Goal: Task Accomplishment & Management: Manage account settings

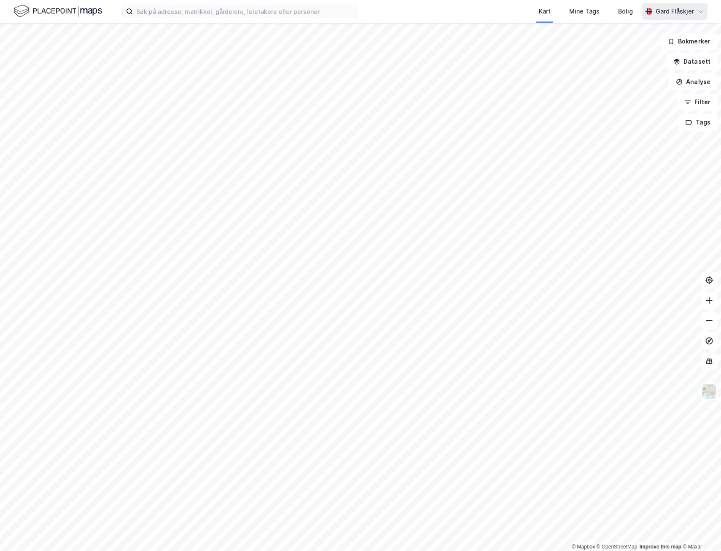
click at [674, 9] on div "Gard Flåskjer" at bounding box center [675, 11] width 38 height 10
click at [664, 54] on div "Logg ut" at bounding box center [653, 52] width 110 height 20
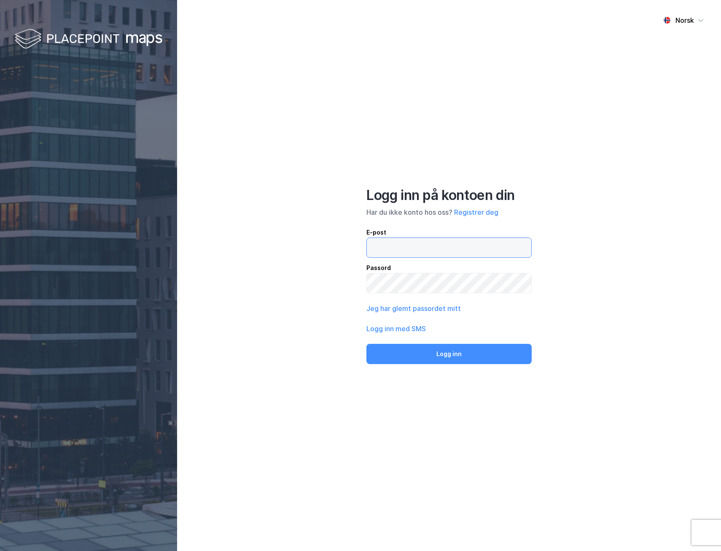
type input "[EMAIL_ADDRESS][DOMAIN_NAME]"
click at [437, 249] on input "[EMAIL_ADDRESS][DOMAIN_NAME]" at bounding box center [449, 247] width 164 height 19
click at [463, 240] on input "[EMAIL_ADDRESS][DOMAIN_NAME]" at bounding box center [449, 247] width 164 height 19
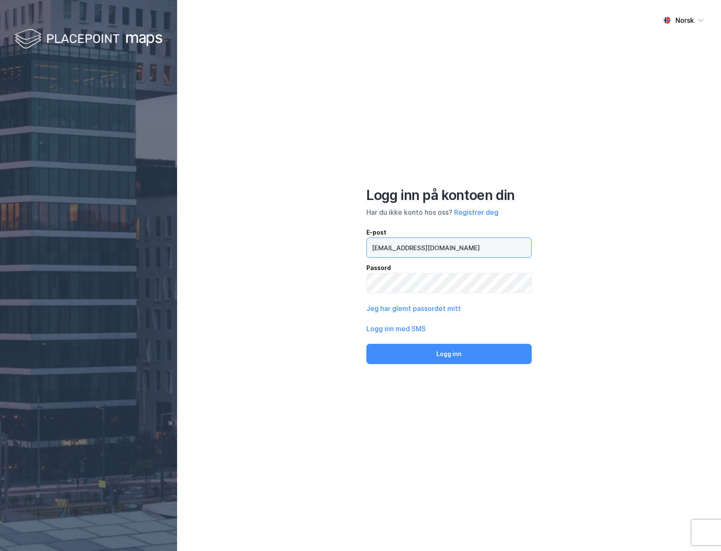
click at [464, 247] on input "[EMAIL_ADDRESS][DOMAIN_NAME]" at bounding box center [449, 247] width 164 height 19
click at [466, 246] on input "[EMAIL_ADDRESS][DOMAIN_NAME]" at bounding box center [449, 247] width 164 height 19
click at [608, 266] on div "Norsk Logg inn på kontoen din Har du ikke konto hos oss? Registrer deg E-post P…" at bounding box center [449, 275] width 544 height 551
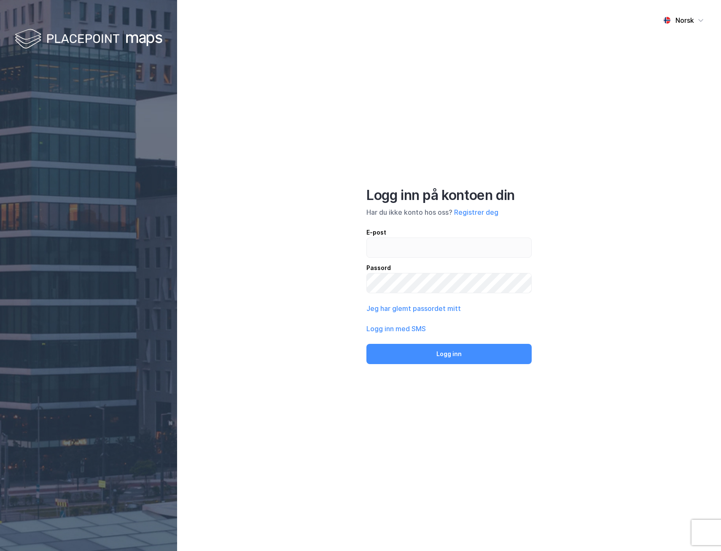
click at [366, 240] on div "Norsk Logg inn på kontoen din Har du ikke konto hos oss? Registrer deg E-post P…" at bounding box center [449, 275] width 544 height 551
click at [387, 245] on input "email" at bounding box center [449, 247] width 164 height 19
click at [415, 252] on input "email" at bounding box center [449, 247] width 164 height 19
click at [366, 344] on button "Logg inn" at bounding box center [448, 354] width 165 height 20
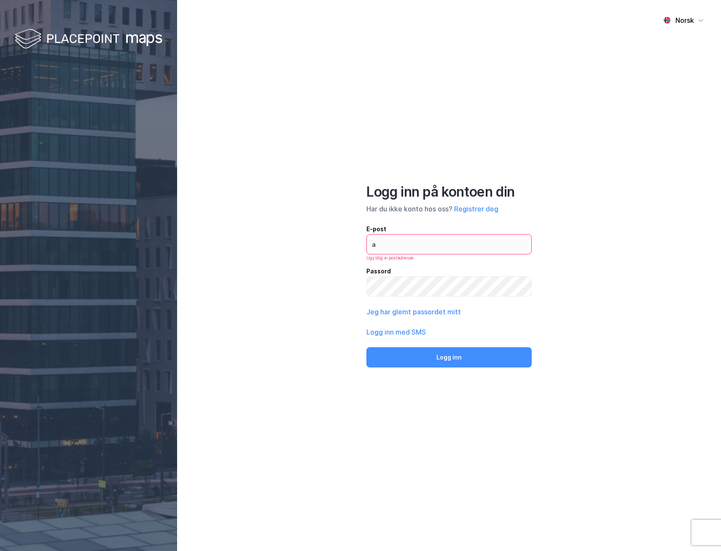
click at [333, 301] on div "Norsk Logg inn på kontoen din Har du ikke konto hos oss? Registrer deg E-post a…" at bounding box center [449, 275] width 544 height 551
click at [409, 250] on input "a" at bounding box center [449, 243] width 164 height 19
type input "[EMAIL_ADDRESS][DOMAIN_NAME]"
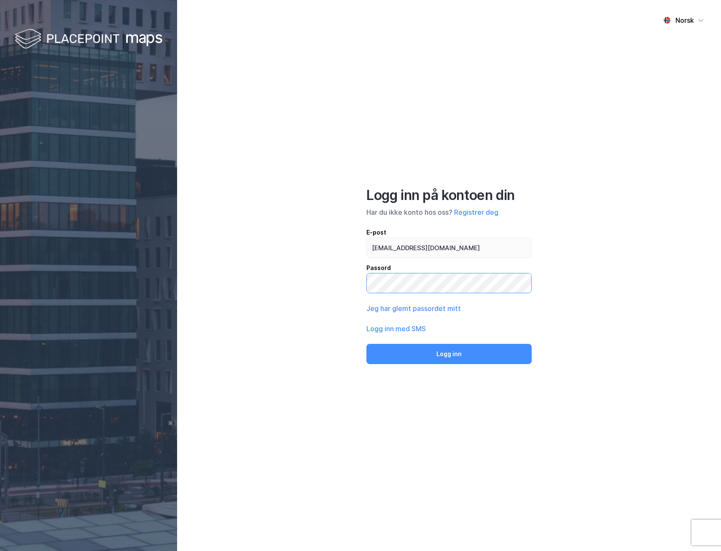
click at [316, 286] on div "Norsk Logg inn på kontoen din Har du ikke konto hos oss? Registrer deg E-post […" at bounding box center [449, 275] width 544 height 551
click at [628, 326] on div "Norsk Logg inn på kontoen din Har du ikke konto hos oss? Registrer deg E-post […" at bounding box center [449, 275] width 544 height 551
click at [484, 355] on button "Logg inn" at bounding box center [448, 354] width 165 height 20
